Goal: Feedback & Contribution: Submit feedback/report problem

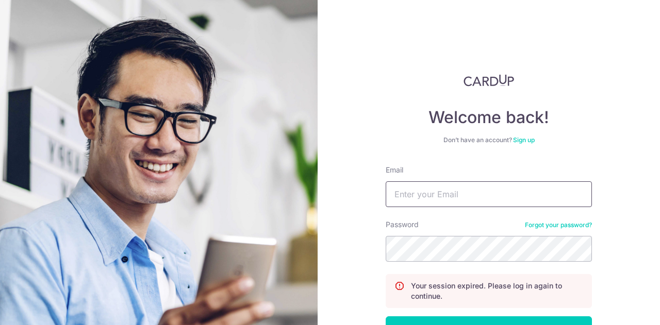
type input "[EMAIL_ADDRESS][DOMAIN_NAME]"
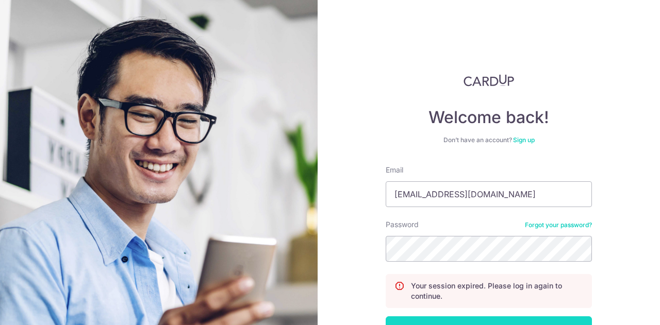
click at [477, 318] on button "Log in" at bounding box center [489, 330] width 206 height 26
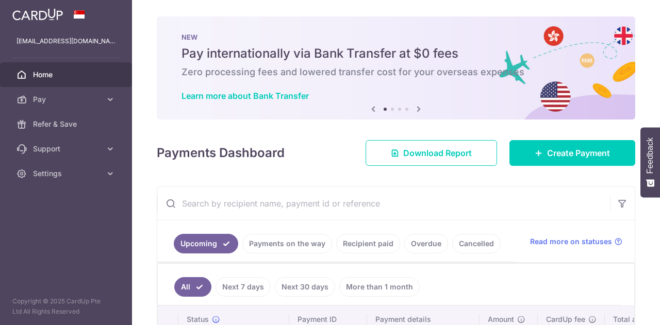
click at [637, 106] on div "× Pause Schedule Pause all future payments in this series Pause just this one p…" at bounding box center [396, 162] width 528 height 325
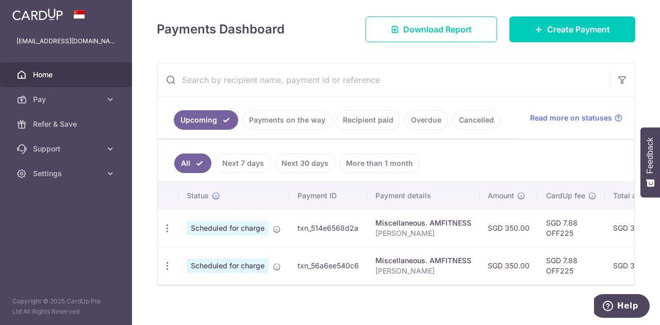
scroll to position [135, 0]
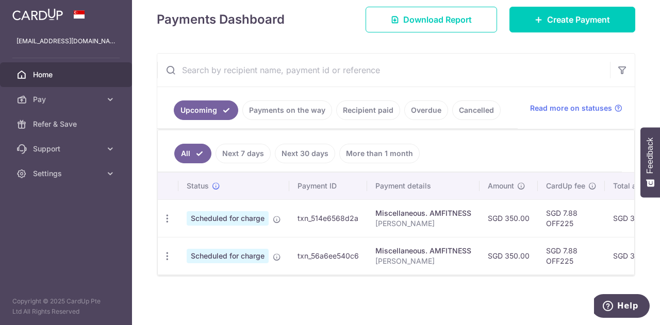
click at [297, 113] on link "Payments on the way" at bounding box center [287, 111] width 90 height 20
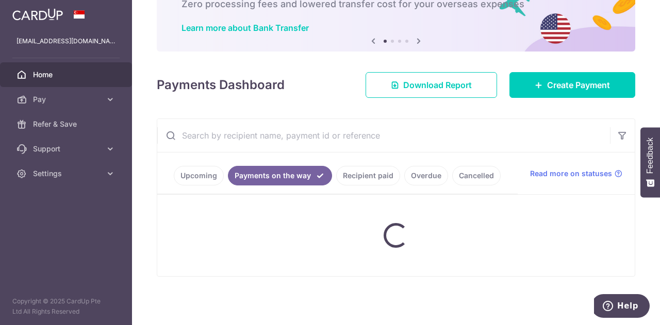
scroll to position [55, 0]
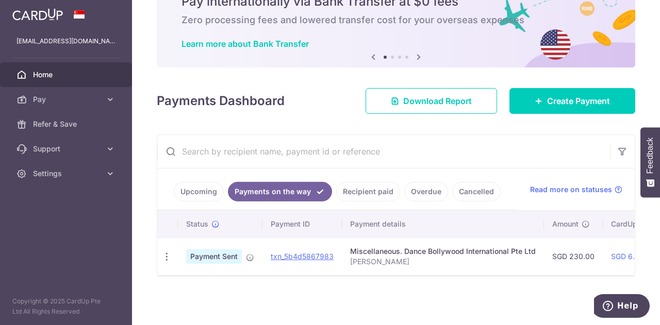
click at [387, 187] on link "Recipient paid" at bounding box center [368, 192] width 64 height 20
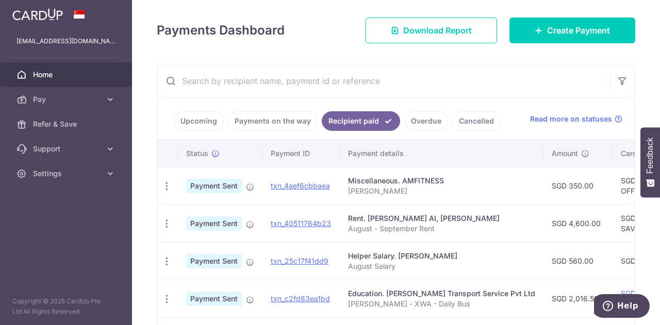
scroll to position [147, 0]
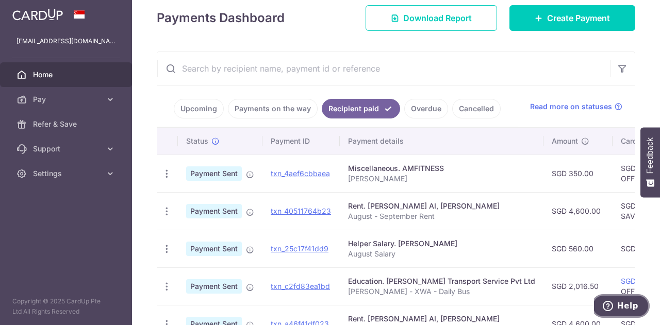
click at [617, 305] on span "Help" at bounding box center [610, 306] width 14 height 10
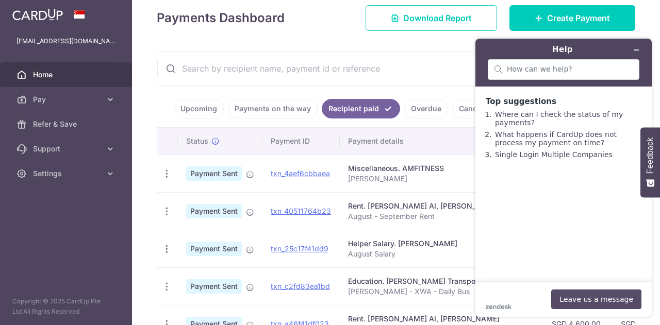
click at [593, 297] on button "Leave us a message" at bounding box center [596, 300] width 90 height 20
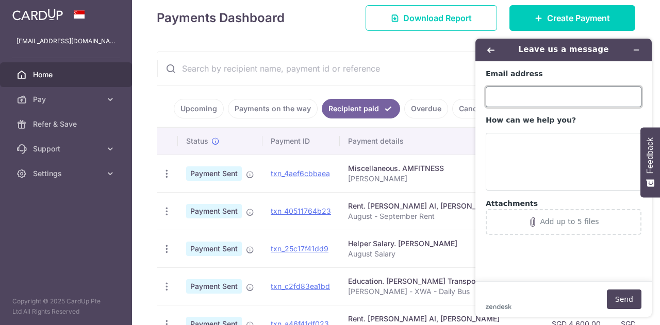
click at [523, 93] on input "Email address" at bounding box center [564, 97] width 156 height 21
type input "[EMAIL_ADDRESS][DOMAIN_NAME]"
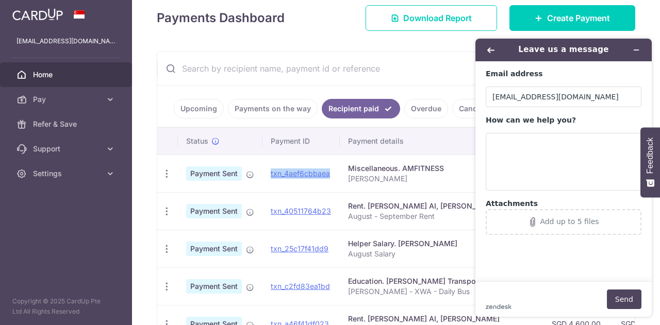
drag, startPoint x: 335, startPoint y: 174, endPoint x: 271, endPoint y: 177, distance: 64.0
click at [271, 177] on td "txn_4aef6cbbaea" at bounding box center [300, 174] width 77 height 38
copy link "txn_4aef6cbbaea"
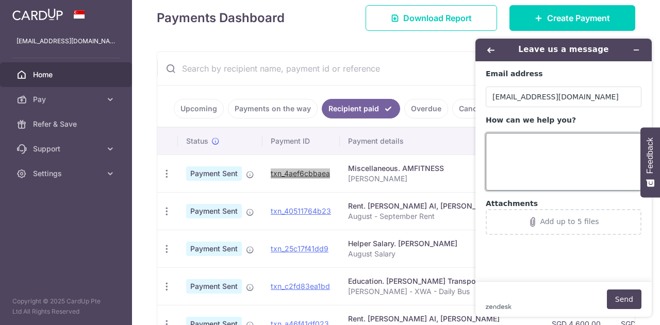
click at [534, 146] on textarea "How can we help you?" at bounding box center [564, 162] width 156 height 58
paste textarea "txn_4aef6cbbaea"
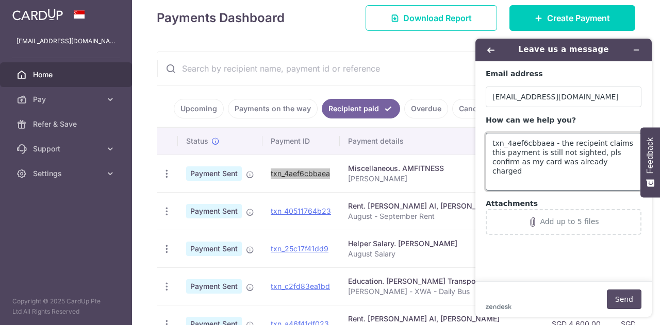
type textarea "txn_4aef6cbbaea - the recipeint claims this payment is still not sighted, pls c…"
click at [628, 300] on button "Send" at bounding box center [624, 300] width 35 height 20
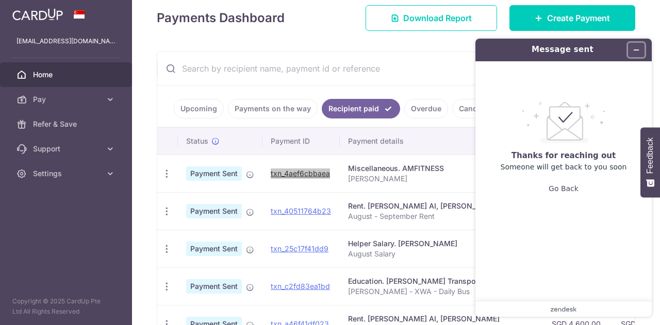
click at [639, 52] on icon "Minimize widget" at bounding box center [636, 49] width 7 height 7
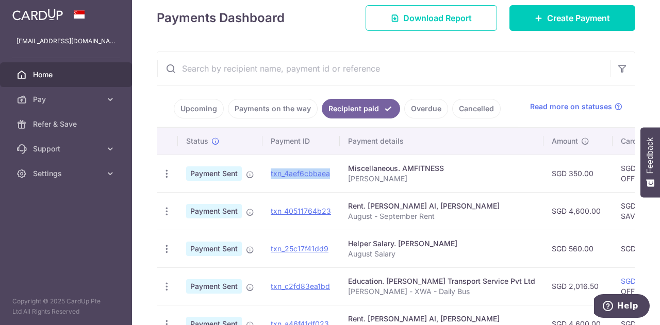
click at [47, 72] on span "Home" at bounding box center [67, 75] width 68 height 10
